Goal: Information Seeking & Learning: Check status

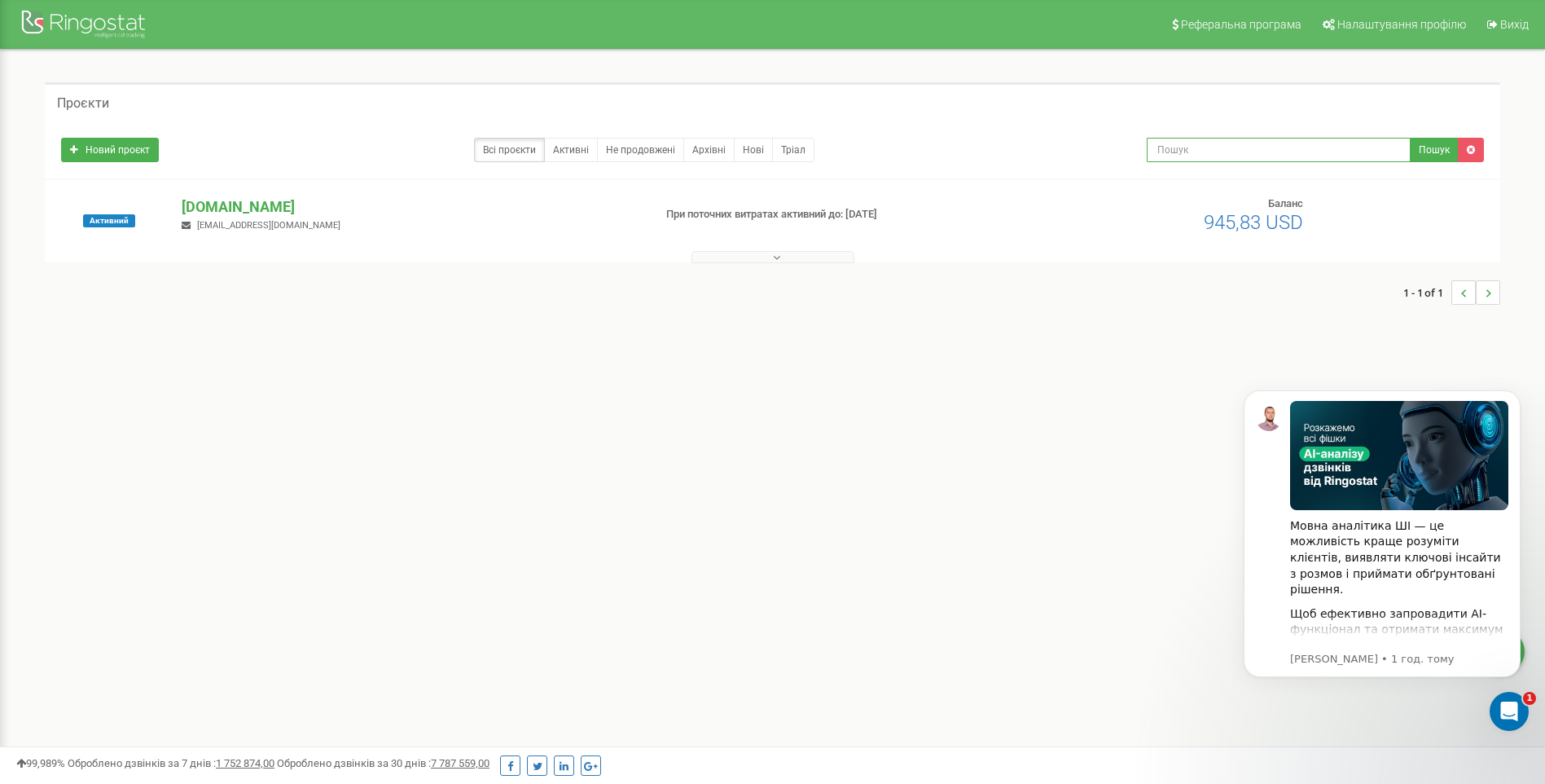
click at [1259, 151] on input "text" at bounding box center [1279, 149] width 264 height 25
click at [238, 207] on p "[DOMAIN_NAME]" at bounding box center [411, 207] width 458 height 21
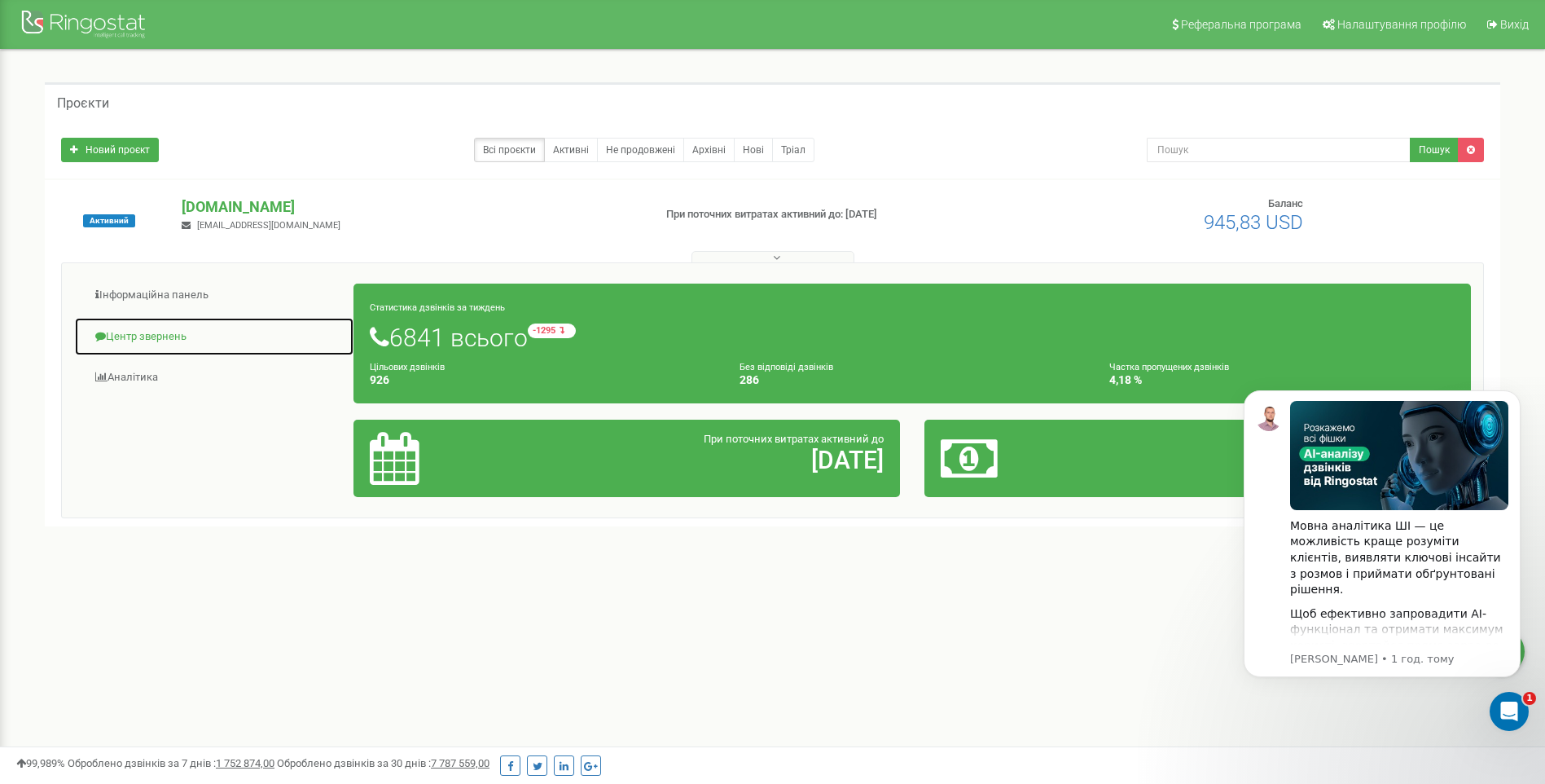
click at [150, 341] on link "Центр звернень" at bounding box center [214, 336] width 280 height 40
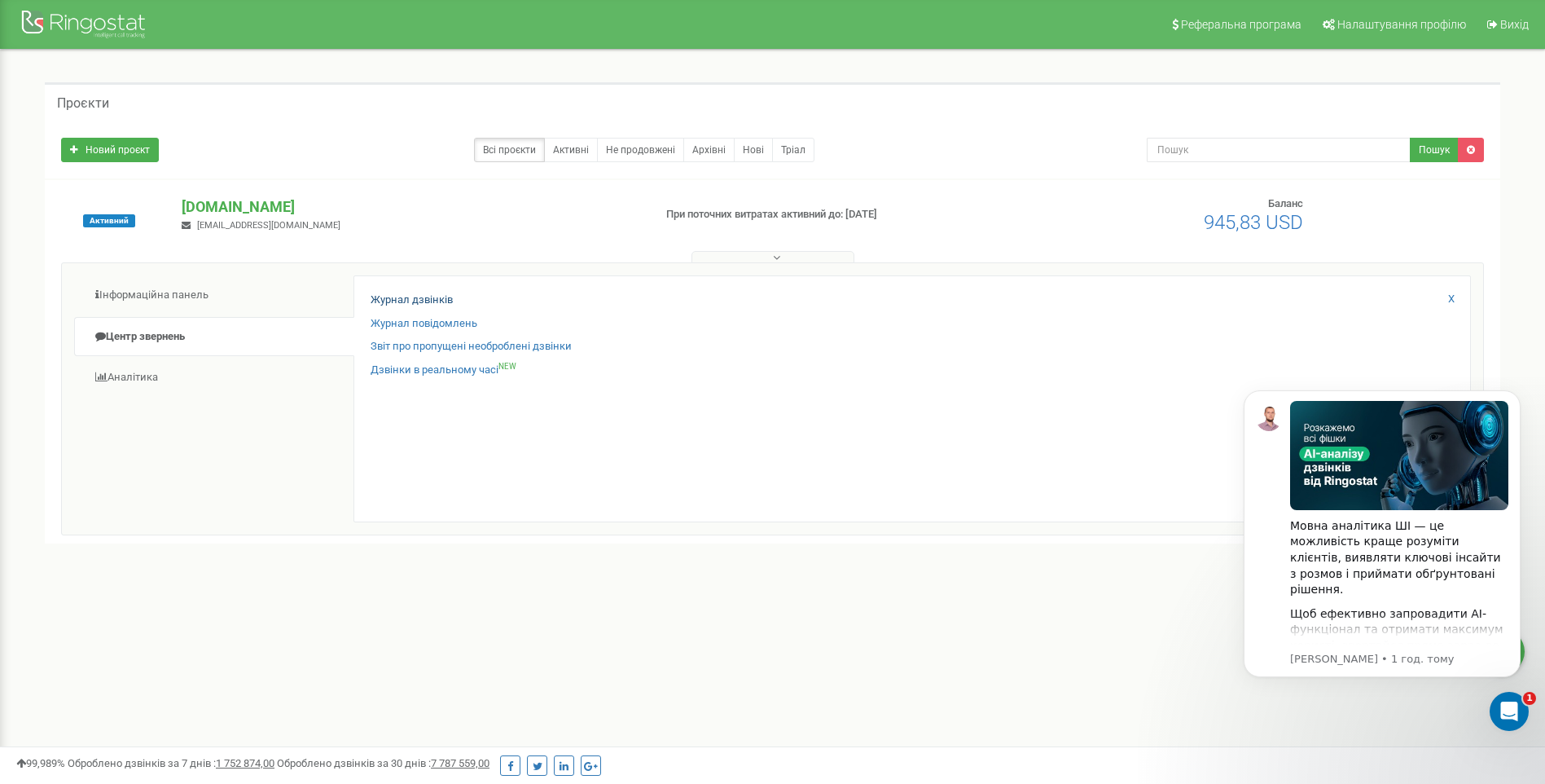
click at [401, 290] on div "Журнал дзвінків Журнал повідомлень Звіт про пропущені необроблені дзвінки Дзвін…" at bounding box center [912, 398] width 1118 height 247
click at [401, 295] on link "Журнал дзвінків" at bounding box center [412, 300] width 82 height 15
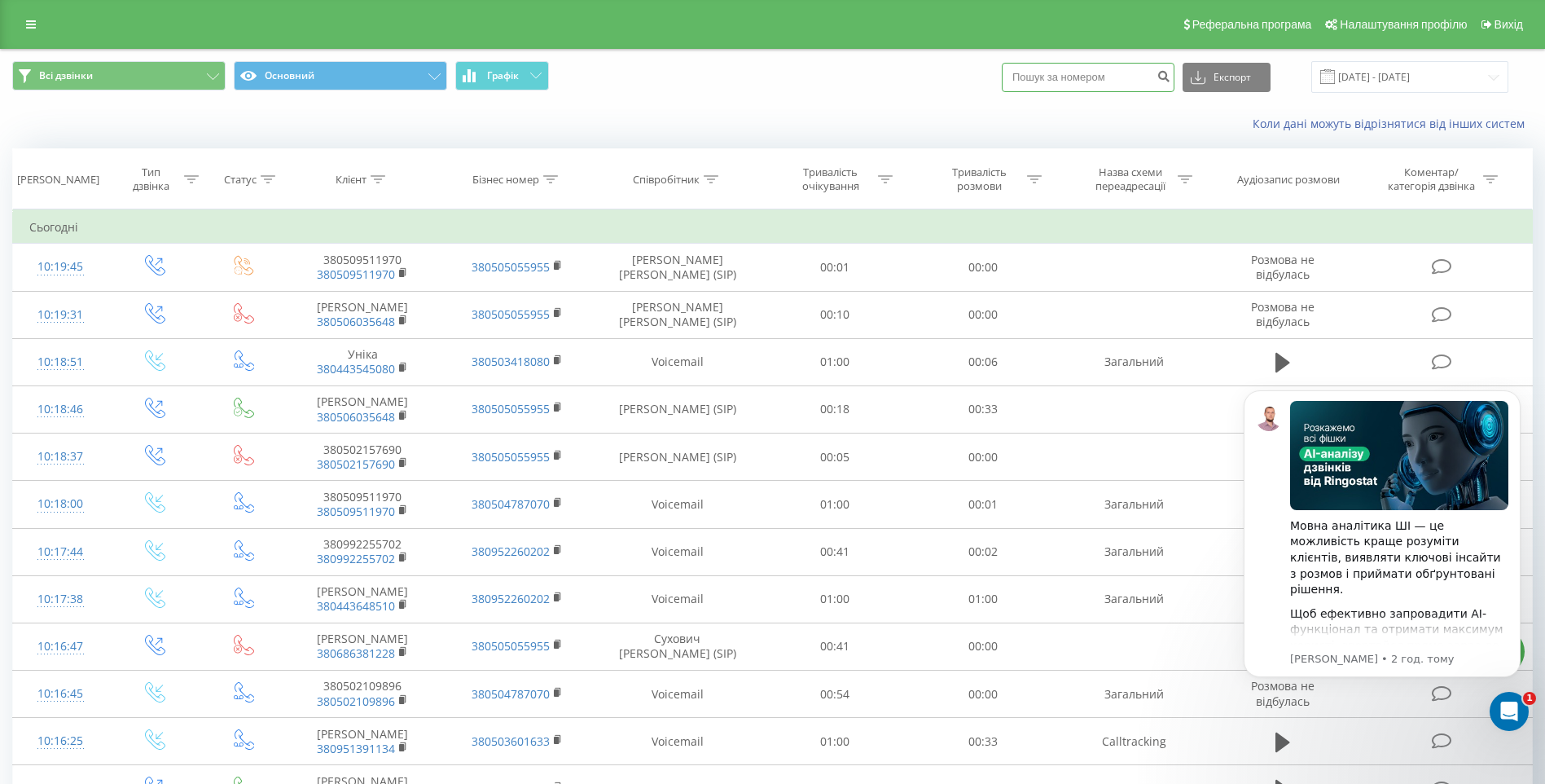
click at [1118, 81] on input at bounding box center [1088, 77] width 173 height 29
type input "0996124861"
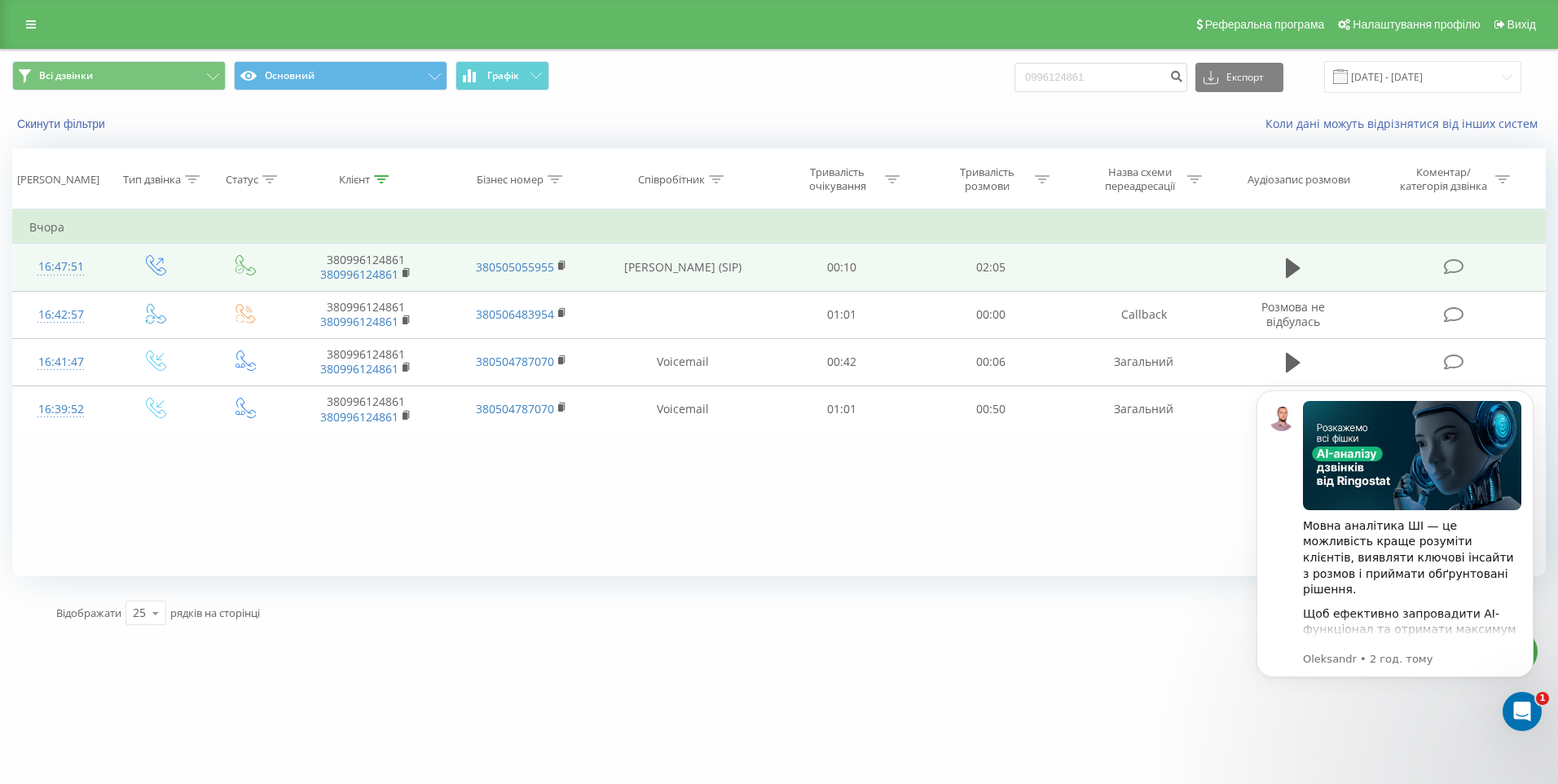
click at [1076, 269] on td at bounding box center [1144, 266] width 155 height 47
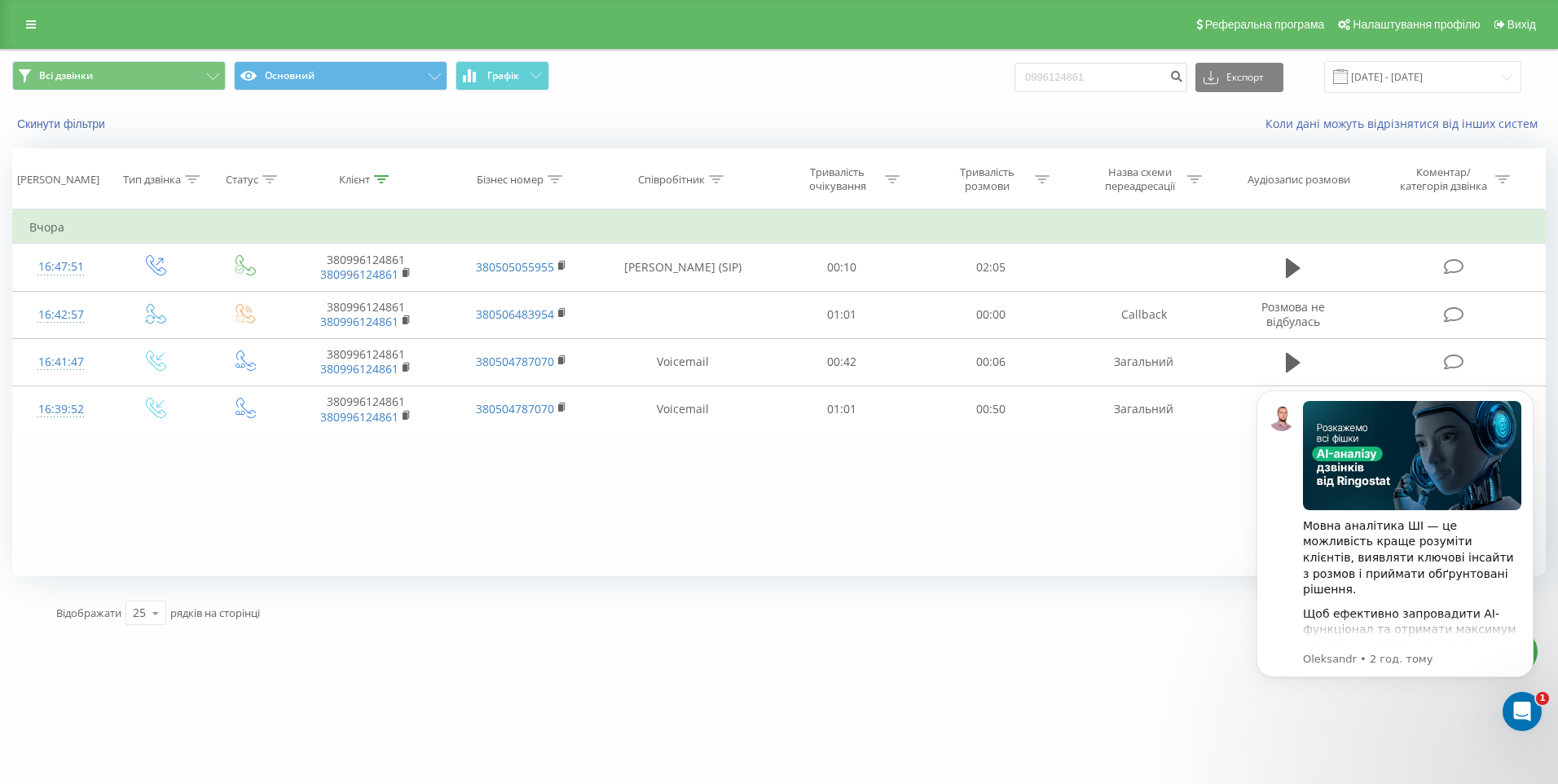
click html "Мовна аналітика ШІ — це можливість краще розуміти клієнтів, виявляти ключові ін…"
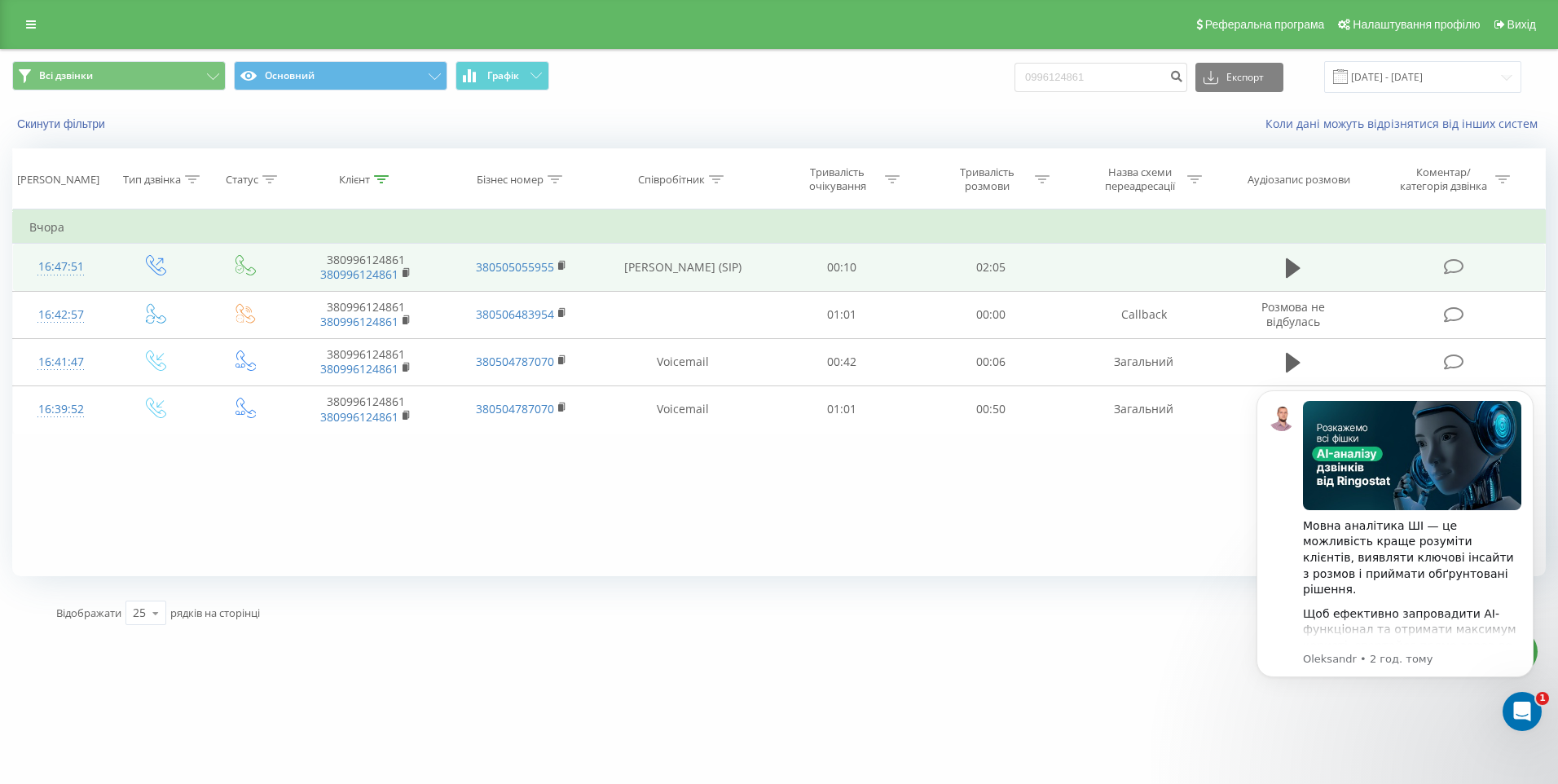
click at [1412, 273] on td at bounding box center [1456, 266] width 179 height 47
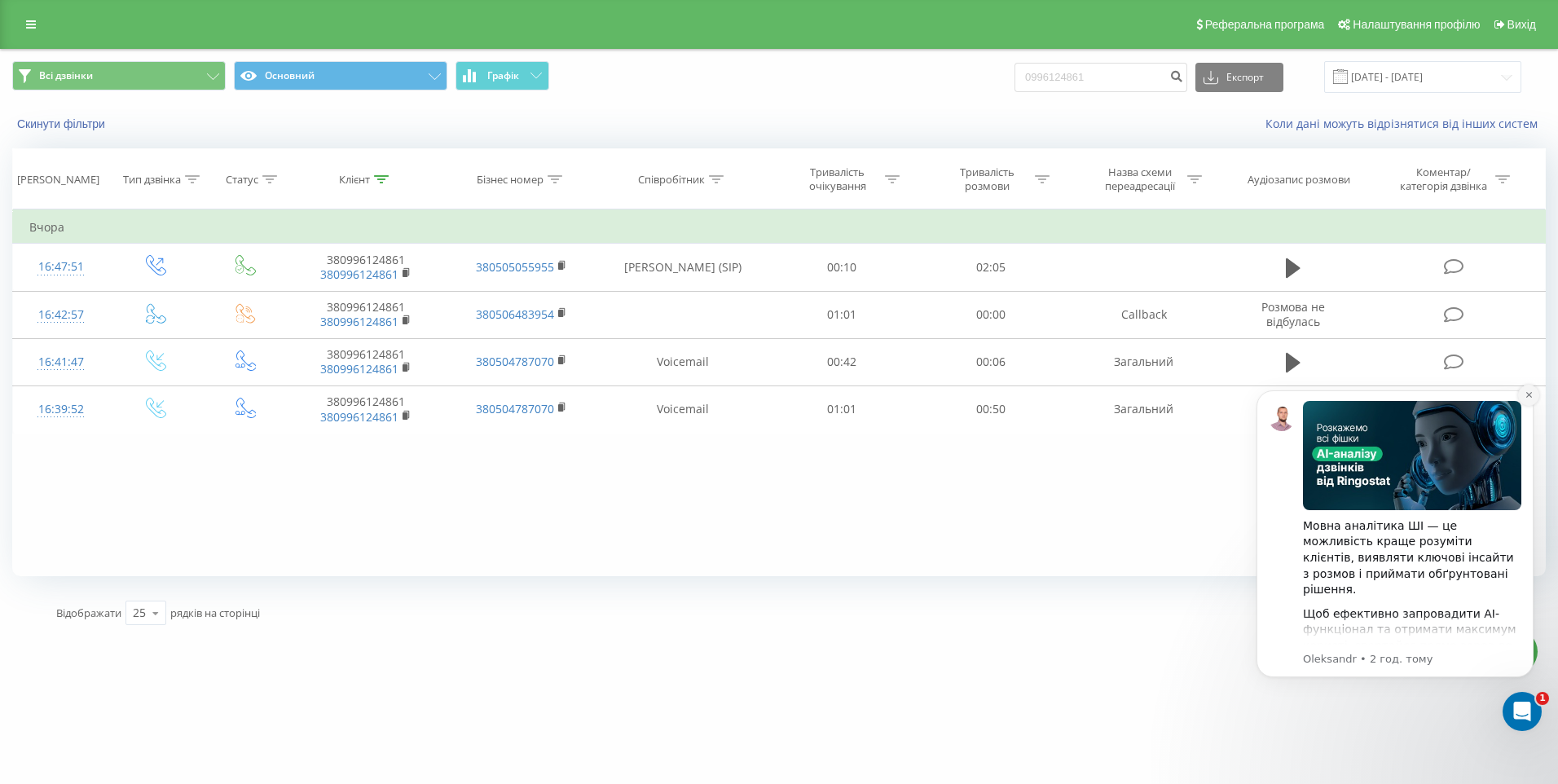
click at [1527, 396] on icon "Dismiss notification" at bounding box center [1528, 395] width 6 height 6
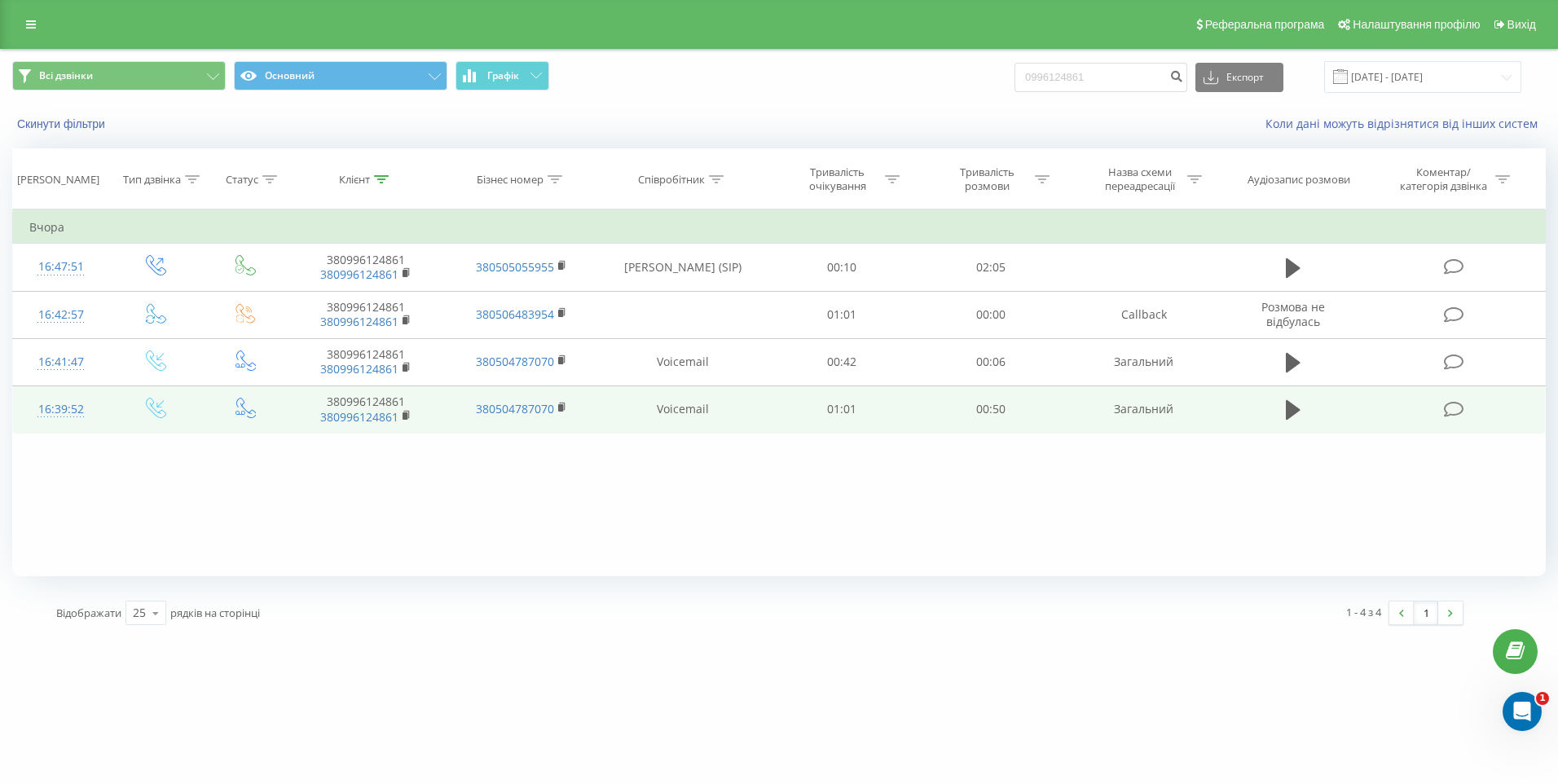
click at [1338, 417] on td at bounding box center [1293, 408] width 144 height 47
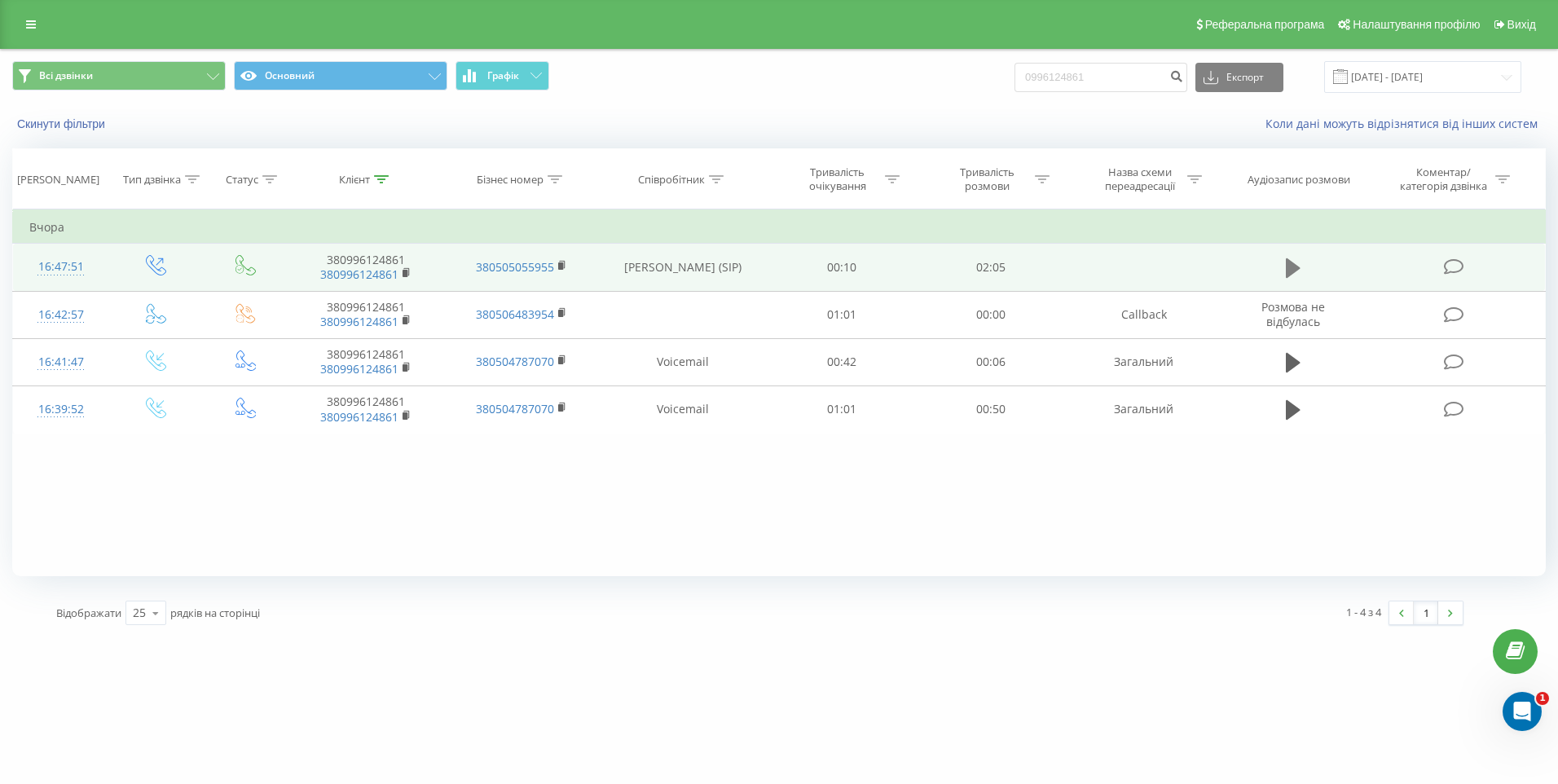
click at [1288, 271] on icon at bounding box center [1292, 267] width 15 height 20
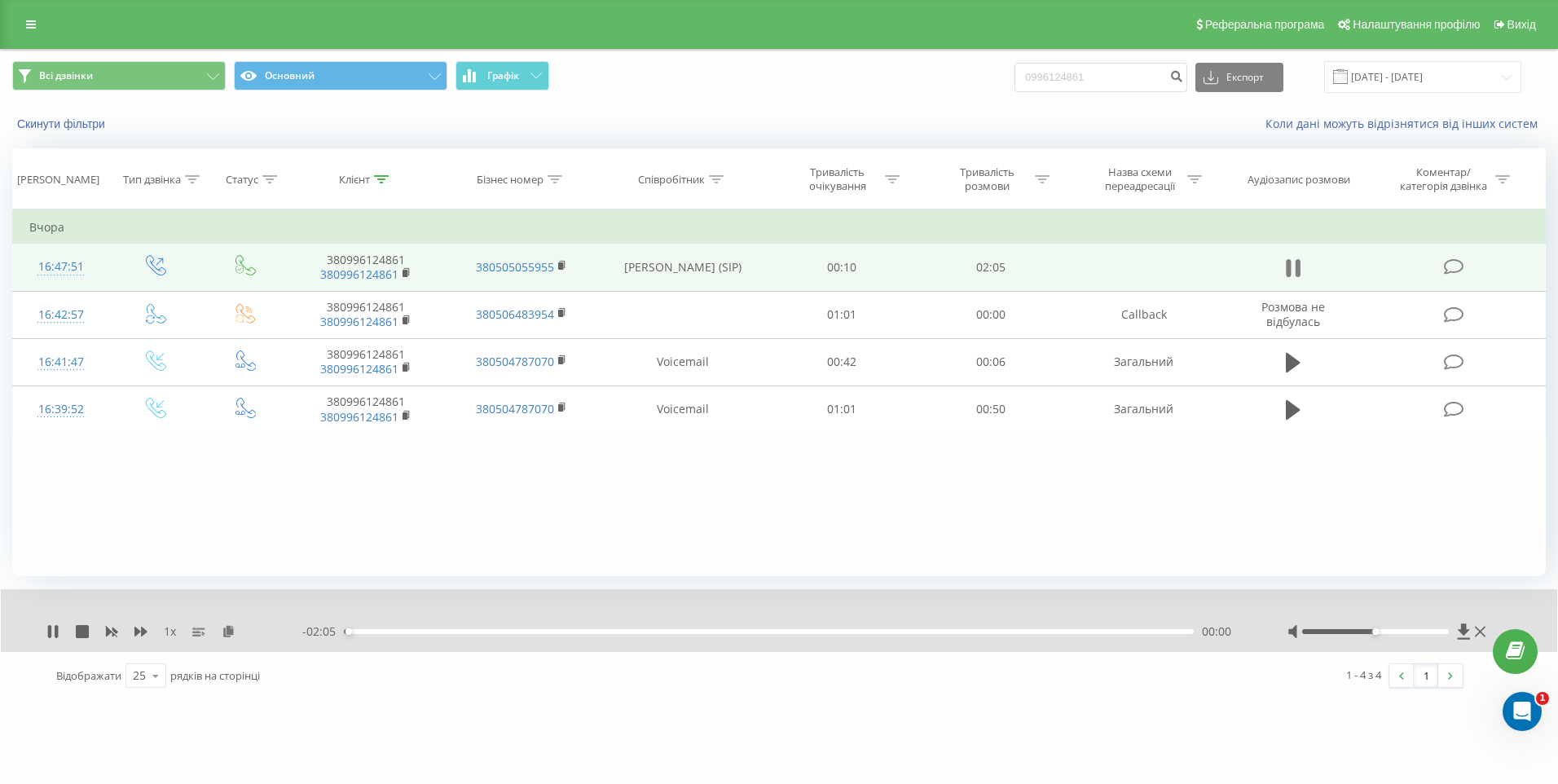
click at [1293, 263] on icon at bounding box center [1292, 267] width 15 height 23
click at [1462, 635] on icon at bounding box center [1464, 631] width 14 height 16
click at [1469, 629] on icon at bounding box center [1463, 631] width 12 height 15
